Goal: Navigation & Orientation: Find specific page/section

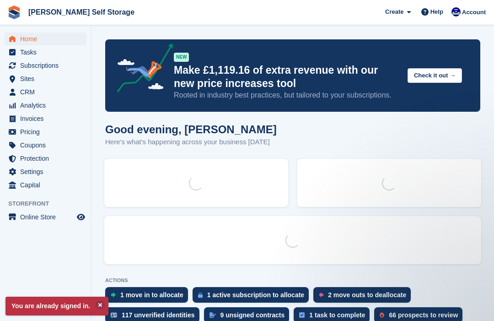
click at [32, 66] on span "Subscriptions" at bounding box center [47, 65] width 55 height 13
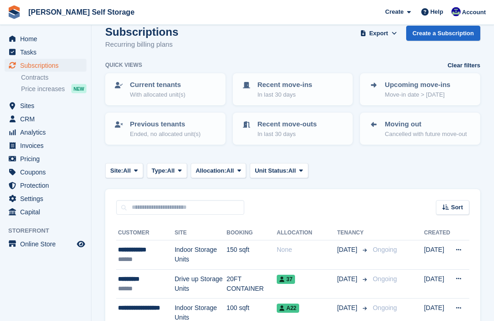
scroll to position [14, 0]
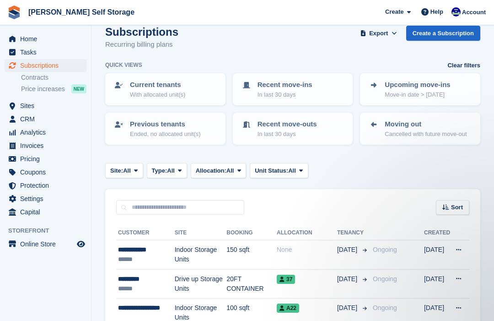
click at [26, 105] on span "Sites" at bounding box center [47, 105] width 55 height 13
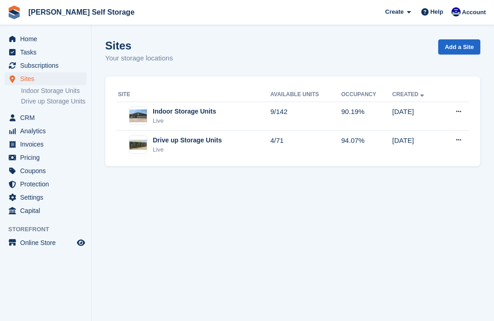
click at [155, 113] on div "Indoor Storage Units" at bounding box center [184, 112] width 63 height 10
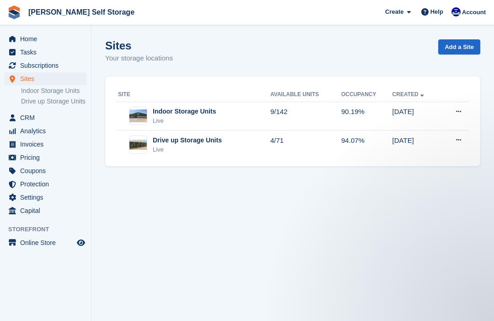
click at [126, 109] on div at bounding box center [123, 116] width 11 height 19
click at [146, 115] on img at bounding box center [137, 115] width 17 height 13
click at [277, 112] on td "9/142" at bounding box center [305, 116] width 71 height 29
click at [178, 112] on div "Indoor Storage Units" at bounding box center [184, 112] width 63 height 10
click at [179, 114] on div "Indoor Storage Units" at bounding box center [184, 112] width 63 height 10
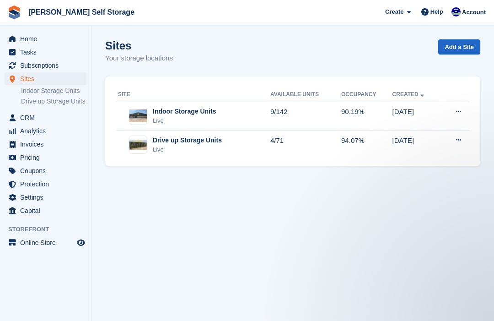
click at [272, 115] on td "9/142" at bounding box center [305, 116] width 71 height 29
click at [275, 125] on td "9/142" at bounding box center [305, 116] width 71 height 29
click at [146, 105] on td "Indoor Storage Units Live" at bounding box center [193, 116] width 154 height 29
click at [148, 110] on div "Indoor Storage Units Live" at bounding box center [194, 116] width 152 height 19
click at [0, 88] on div "Sites Sites Sites Indoor Storage Units Drive up Storage Units Indoor Storage Un…" at bounding box center [45, 91] width 91 height 39
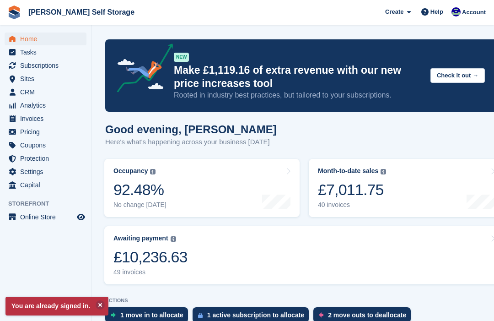
click at [23, 73] on span "Sites" at bounding box center [47, 78] width 55 height 13
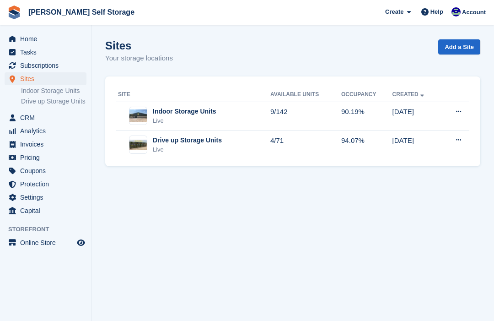
click at [152, 114] on div "Indoor Storage Units Live" at bounding box center [194, 116] width 152 height 19
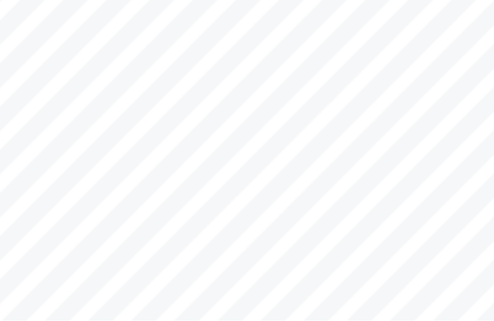
scroll to position [4, 0]
